Goal: Task Accomplishment & Management: Manage account settings

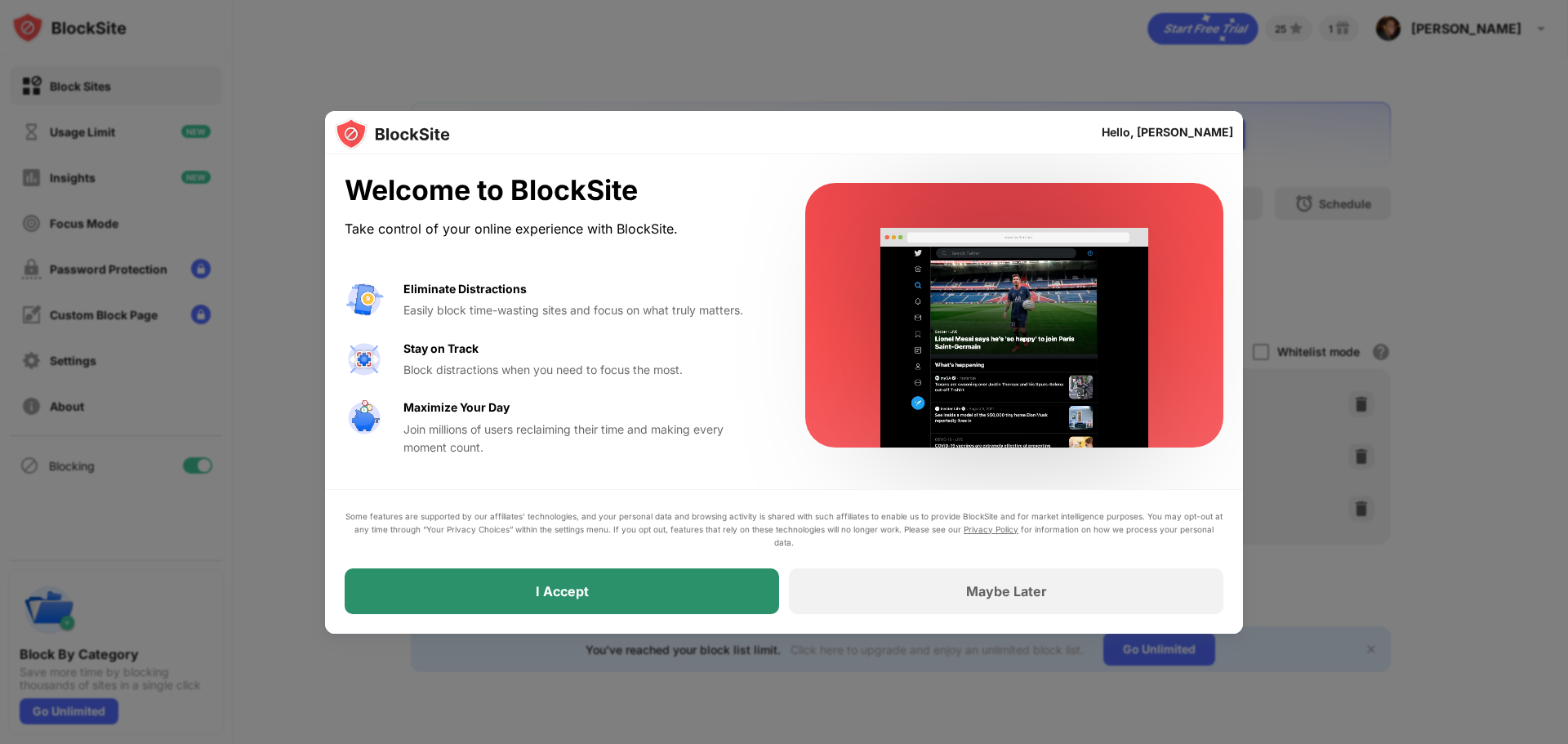
click at [466, 591] on div "I Accept" at bounding box center [562, 591] width 435 height 46
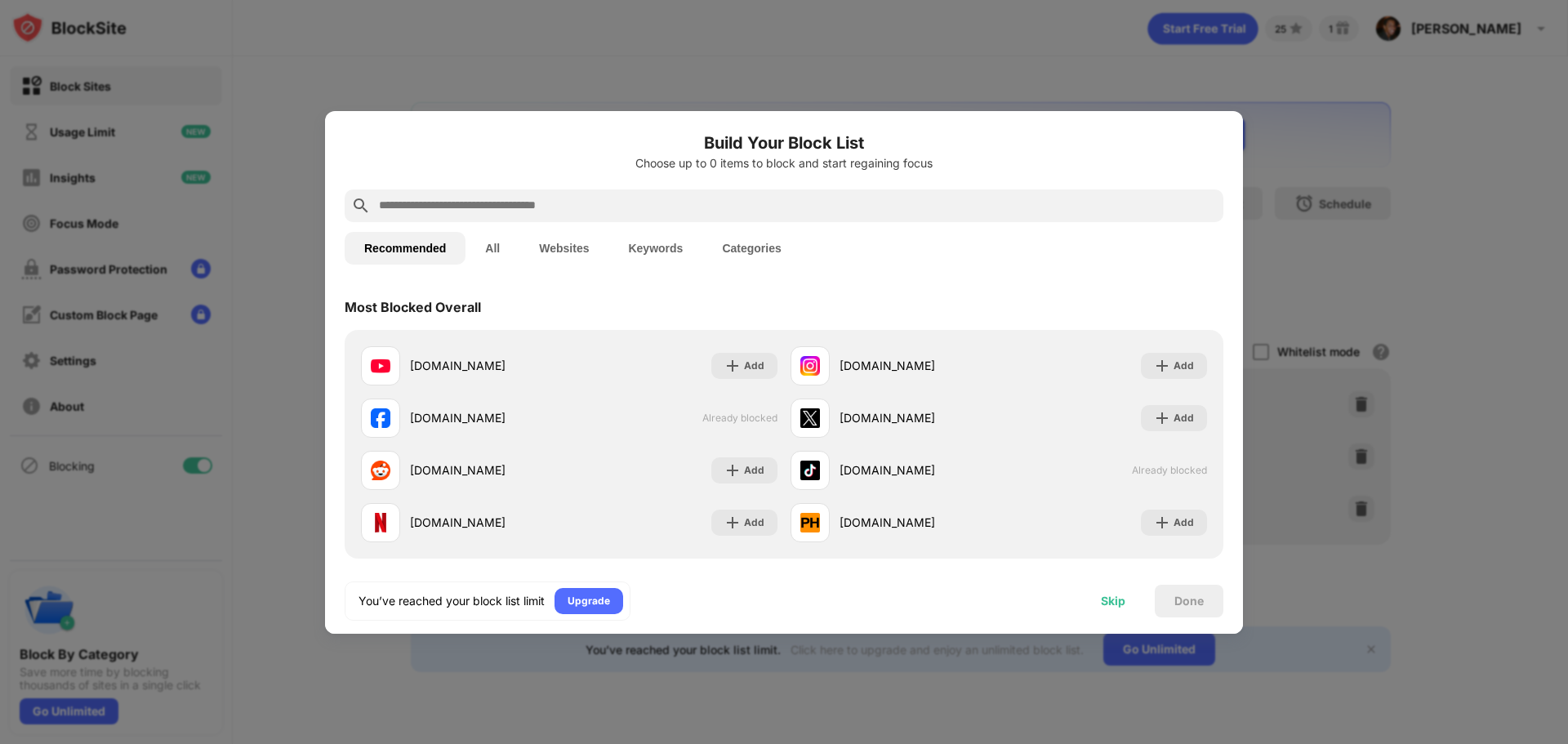
click at [1115, 609] on div "Skip" at bounding box center [1113, 600] width 64 height 32
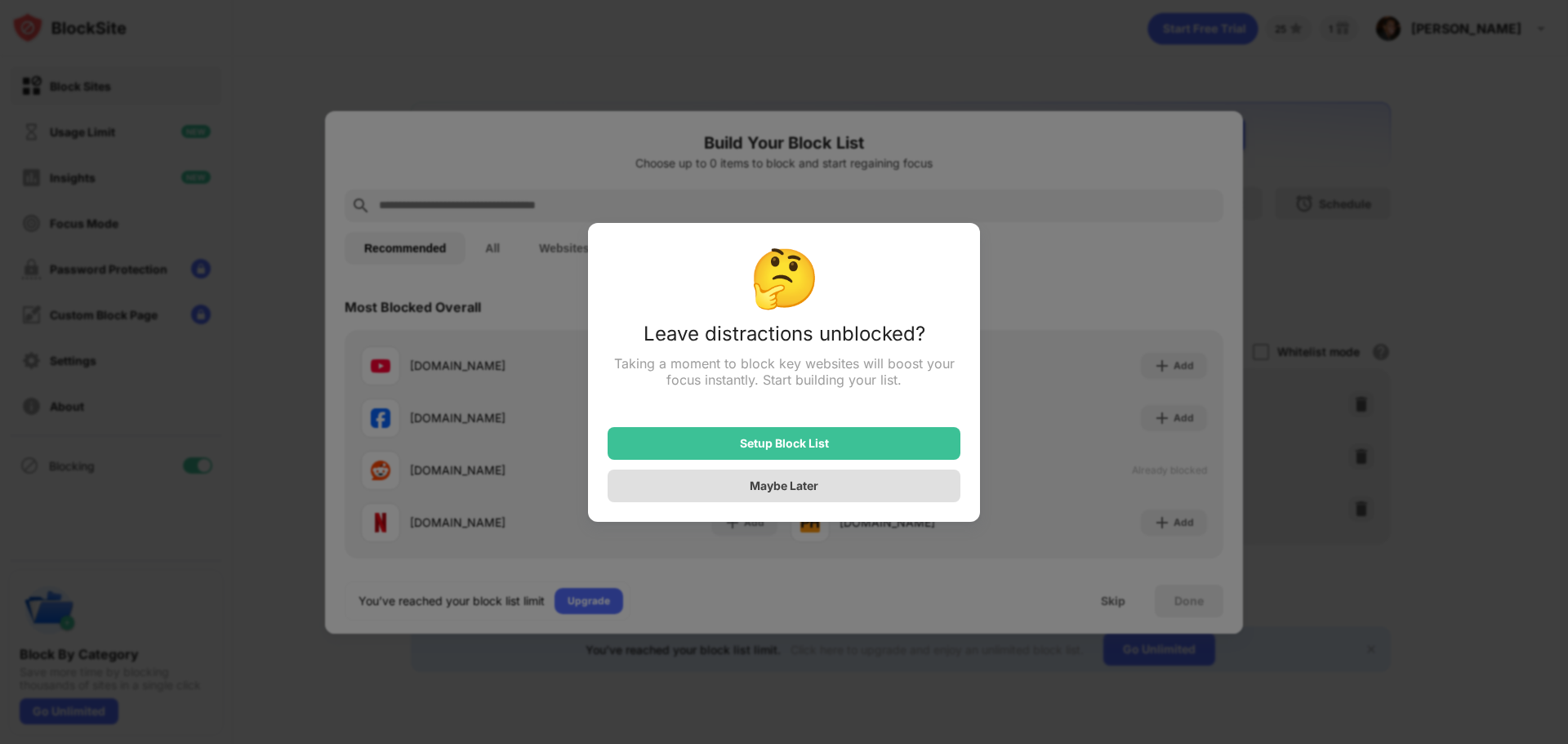
click at [869, 486] on div "Maybe Later" at bounding box center [784, 485] width 353 height 32
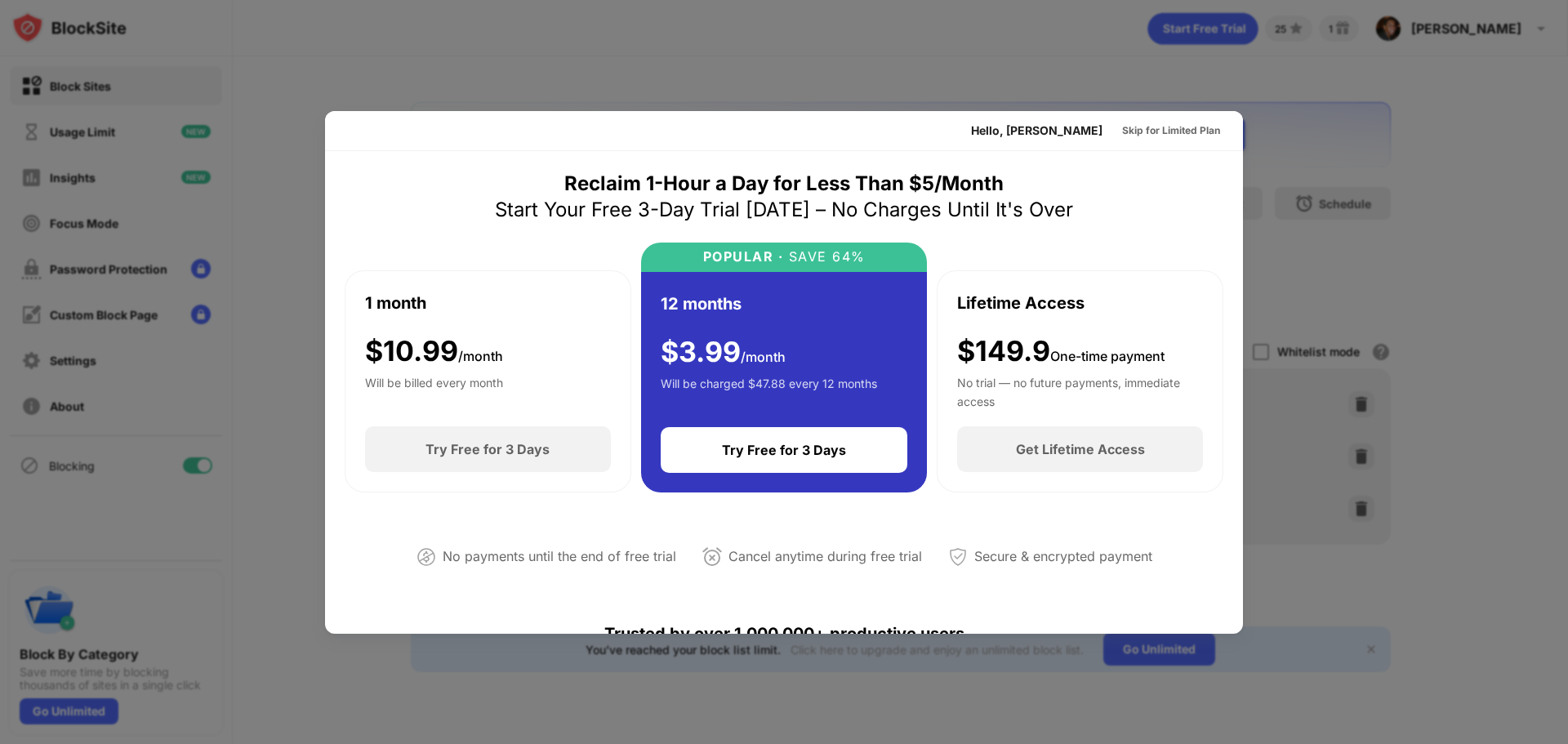
click at [1428, 595] on div at bounding box center [784, 372] width 1568 height 744
click at [1150, 132] on div "Skip for Limited Plan" at bounding box center [1172, 131] width 98 height 17
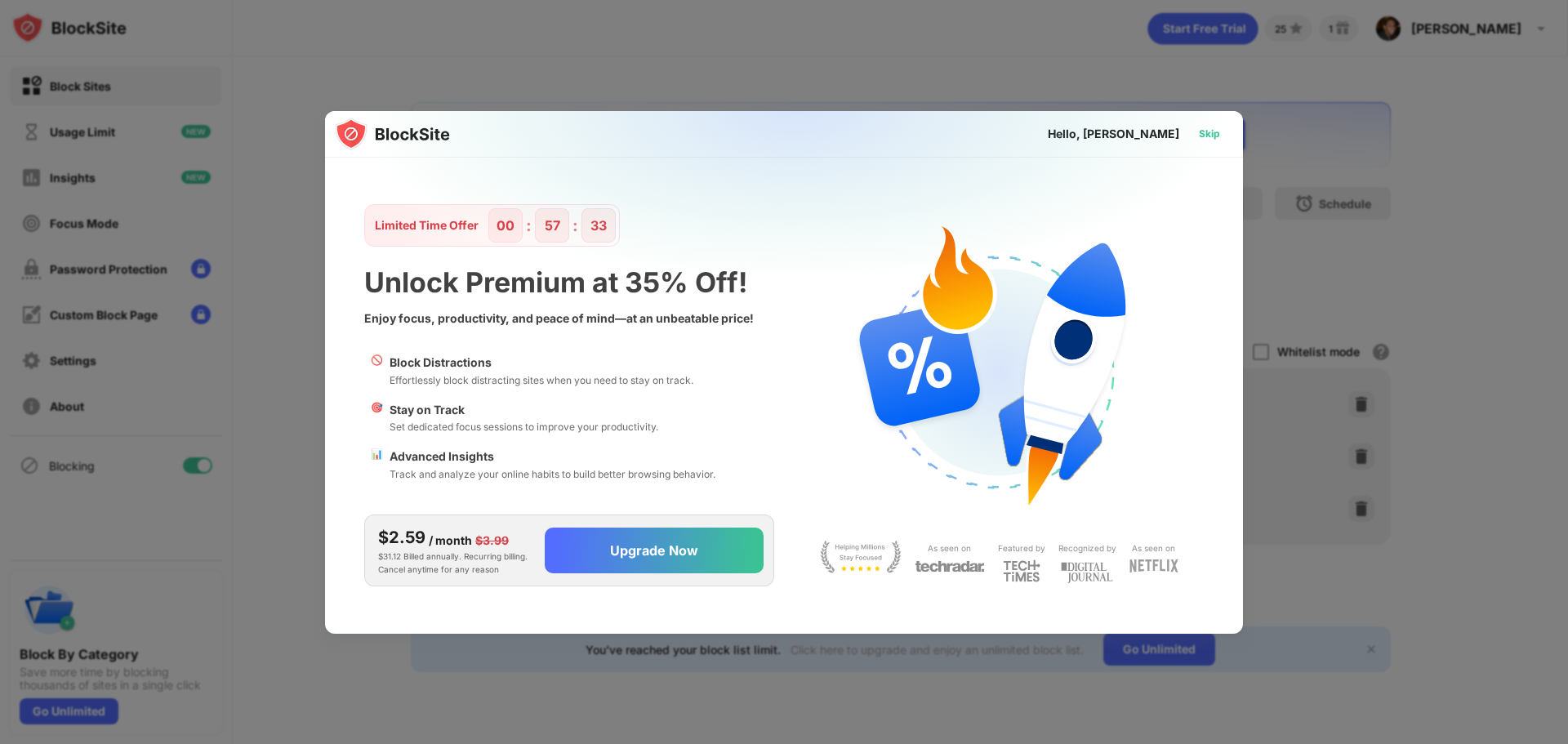
click at [1215, 131] on div "Skip" at bounding box center [1210, 134] width 22 height 17
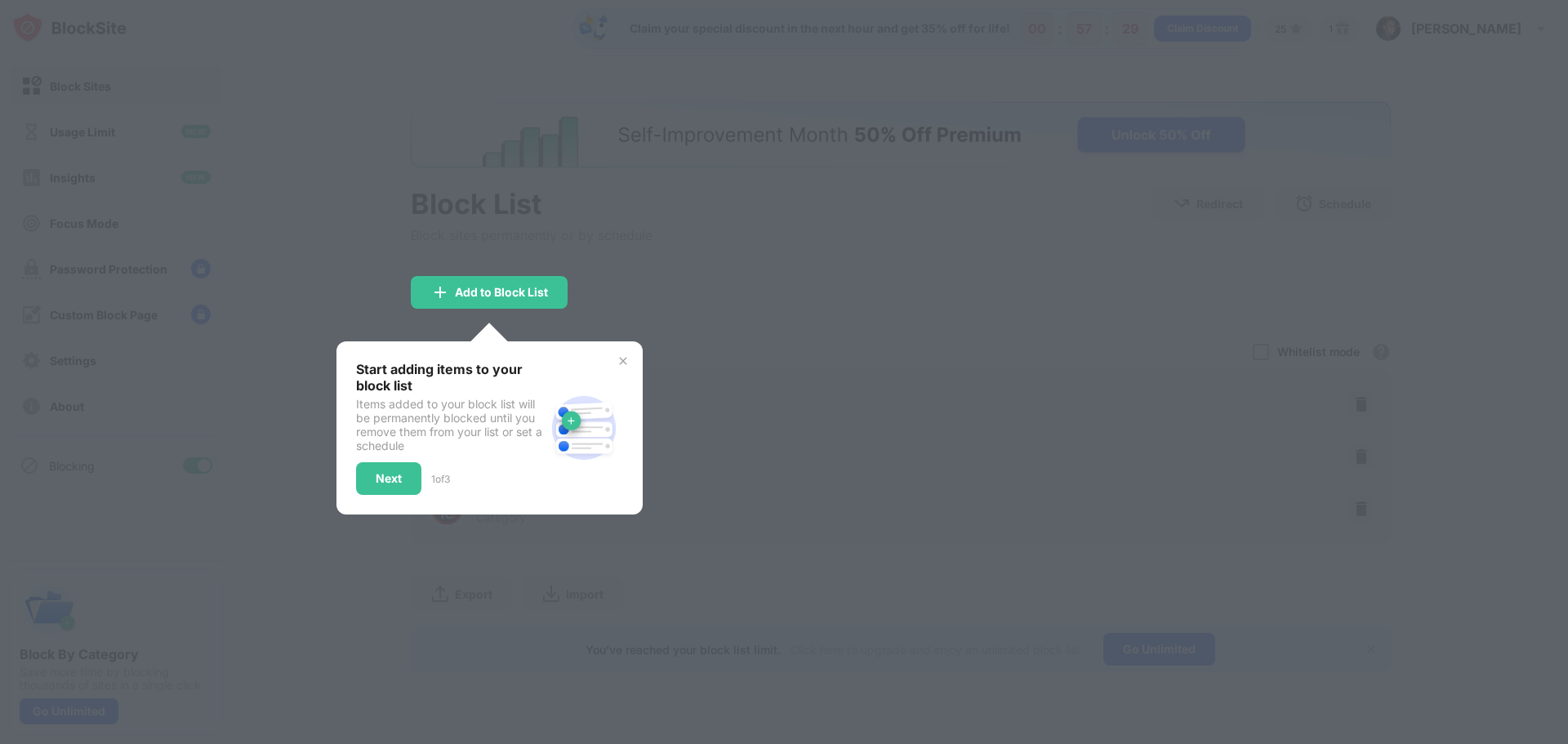
click at [623, 355] on img at bounding box center [624, 361] width 13 height 13
